Goal: Task Accomplishment & Management: Complete application form

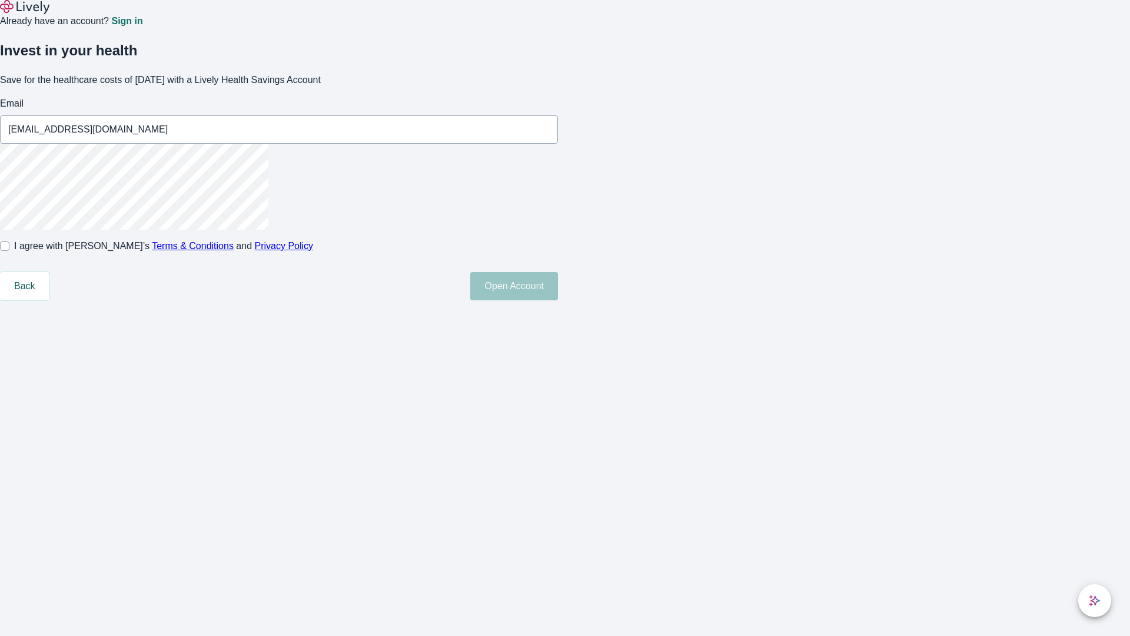
click at [9, 251] on input "I agree with Lively’s Terms & Conditions and Privacy Policy" at bounding box center [4, 245] width 9 height 9
checkbox input "true"
click at [558, 300] on button "Open Account" at bounding box center [514, 286] width 88 height 28
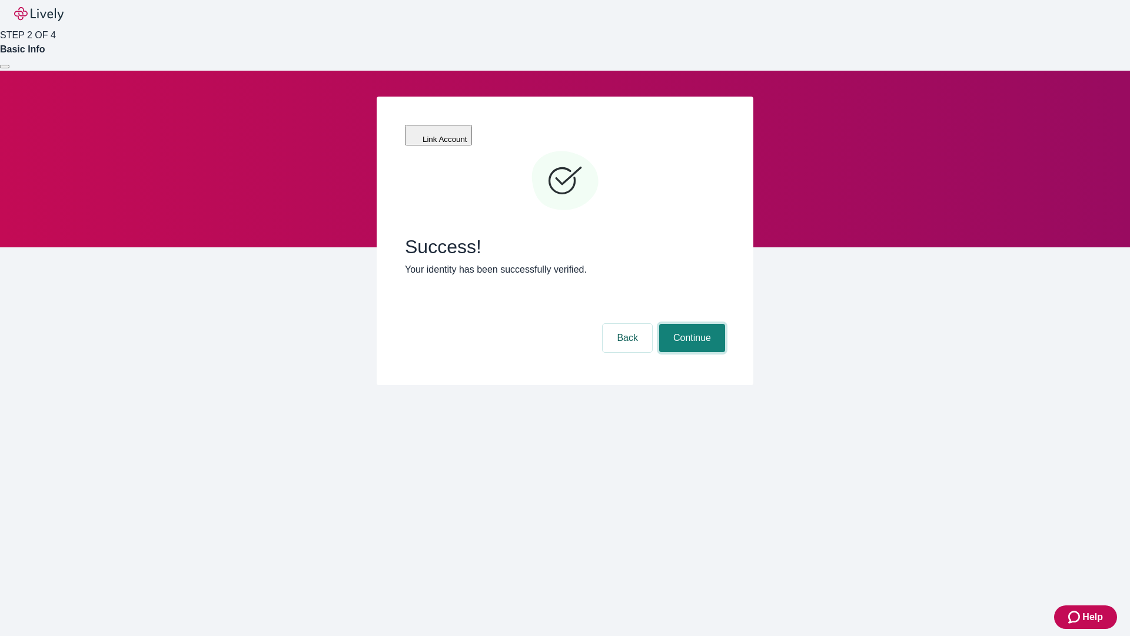
click at [690, 324] on button "Continue" at bounding box center [692, 338] width 66 height 28
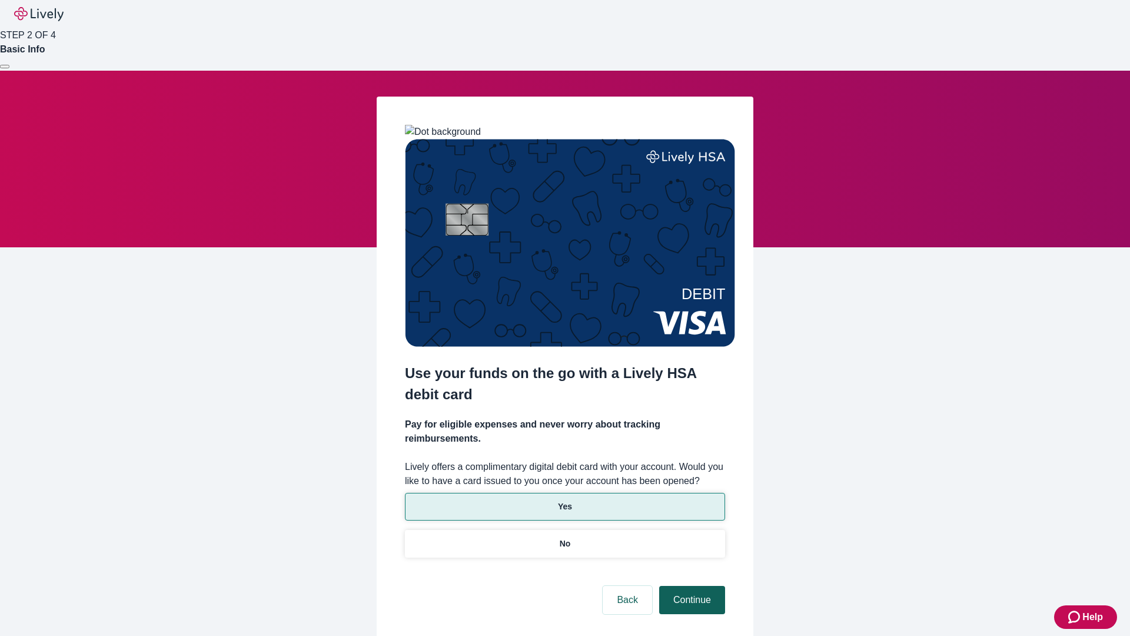
click at [565, 500] on p "Yes" at bounding box center [565, 506] width 14 height 12
click at [690, 586] on button "Continue" at bounding box center [692, 600] width 66 height 28
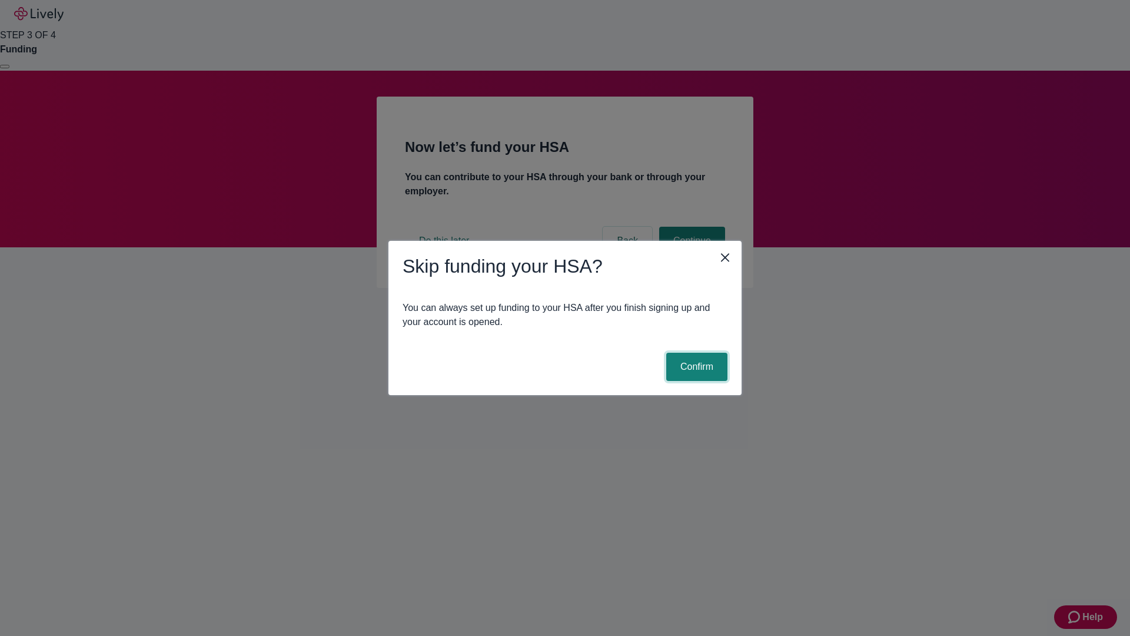
click at [695, 367] on button "Confirm" at bounding box center [696, 367] width 61 height 28
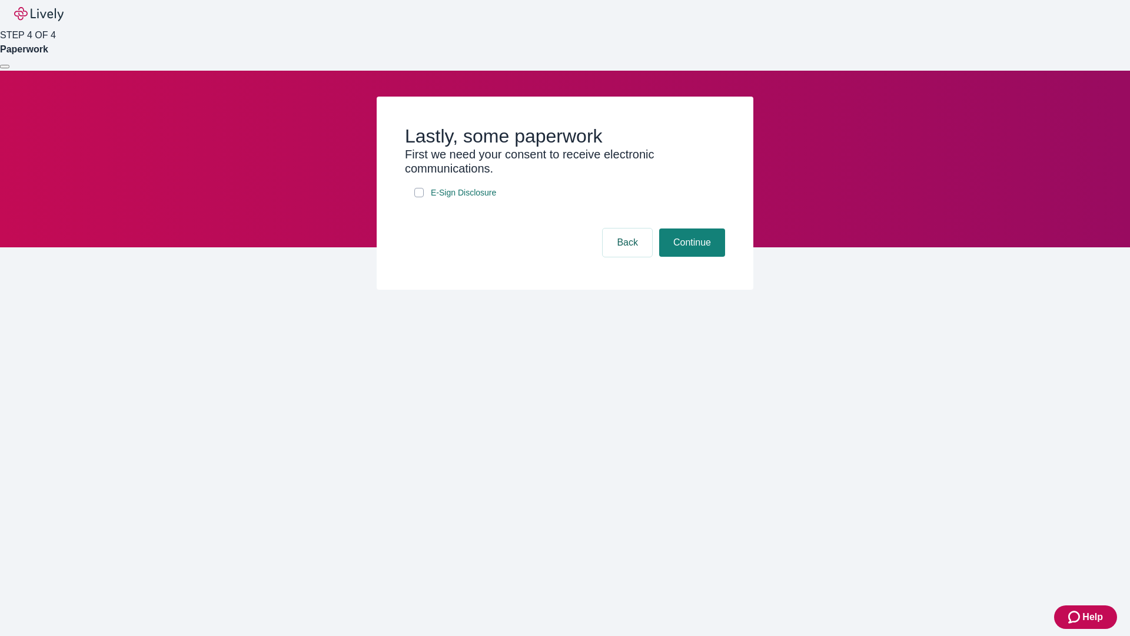
click at [419, 197] on input "E-Sign Disclosure" at bounding box center [418, 192] width 9 height 9
checkbox input "true"
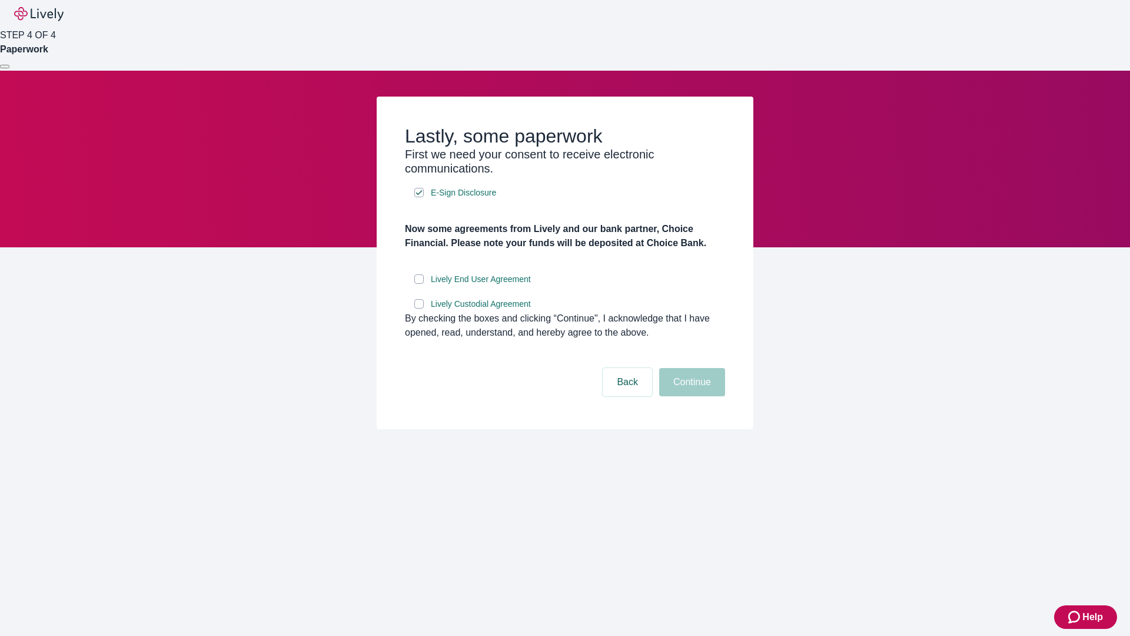
click at [419, 284] on input "Lively End User Agreement" at bounding box center [418, 278] width 9 height 9
checkbox input "true"
click at [419, 308] on input "Lively Custodial Agreement" at bounding box center [418, 303] width 9 height 9
checkbox input "true"
click at [690, 396] on button "Continue" at bounding box center [692, 382] width 66 height 28
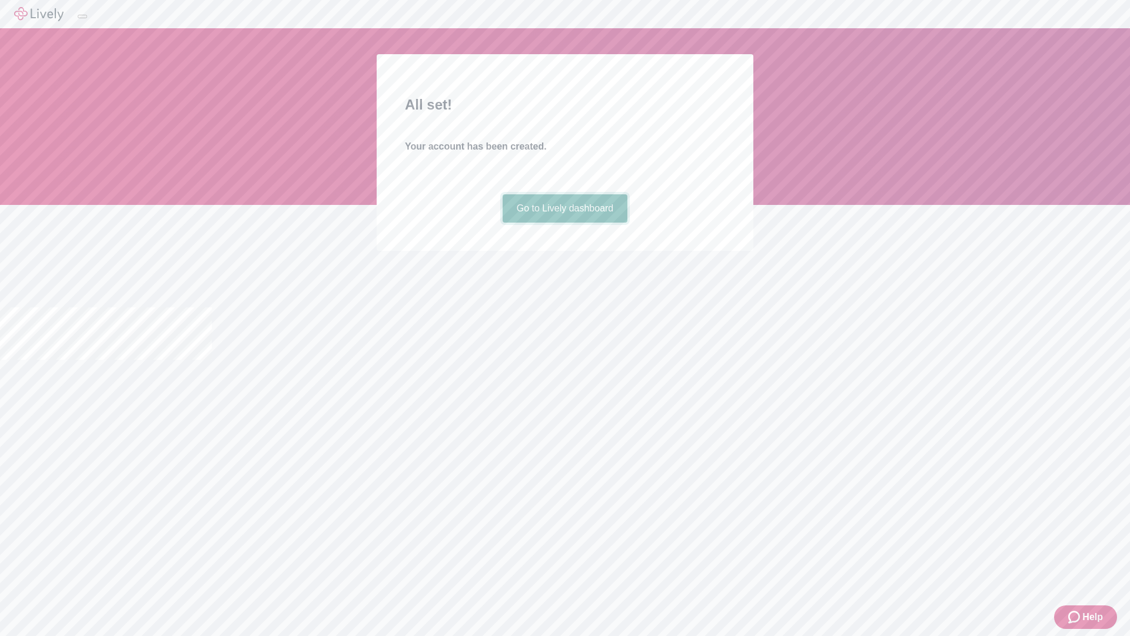
click at [565, 223] on link "Go to Lively dashboard" at bounding box center [565, 208] width 125 height 28
